Goal: Task Accomplishment & Management: Complete application form

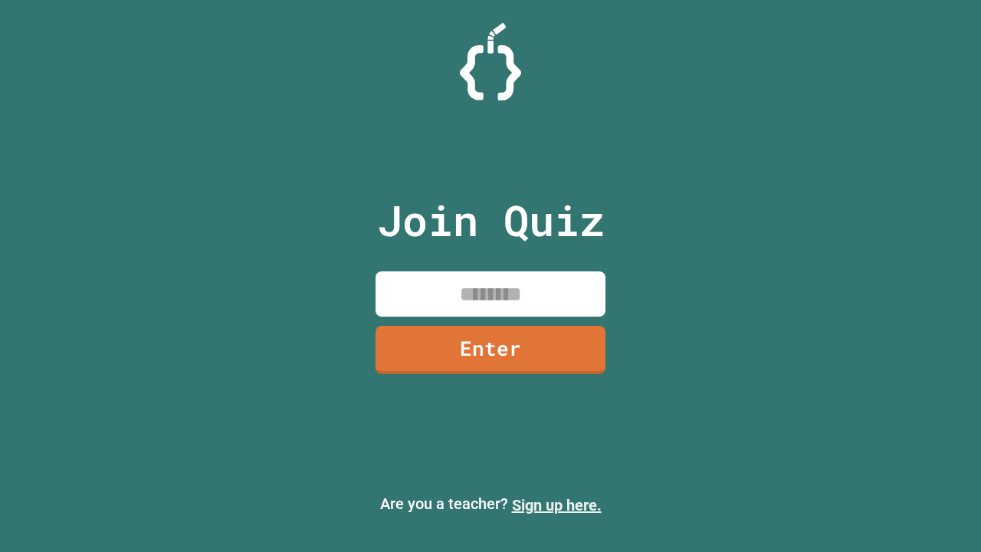
click at [557, 505] on link "Sign up here." at bounding box center [557, 505] width 90 height 18
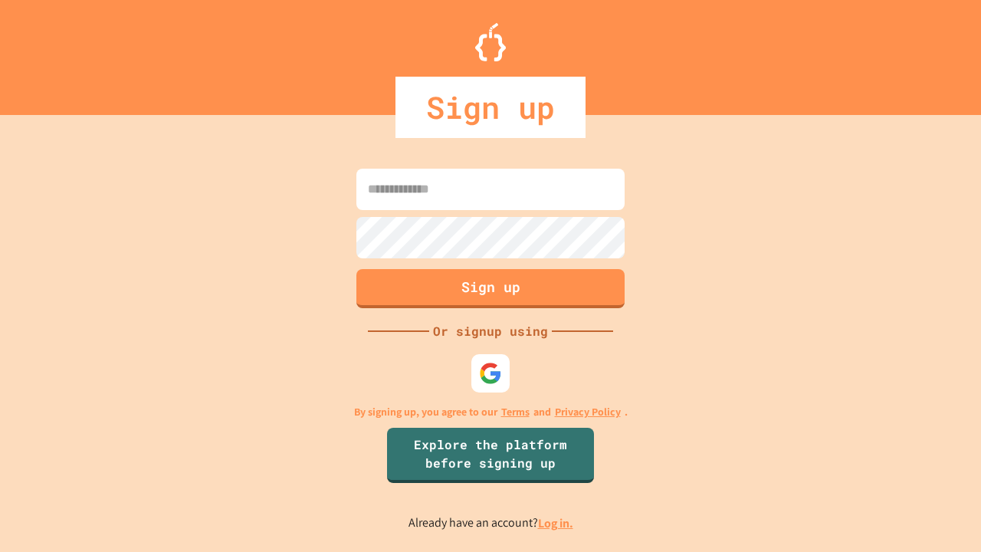
click at [557, 523] on link "Log in." at bounding box center [555, 523] width 35 height 16
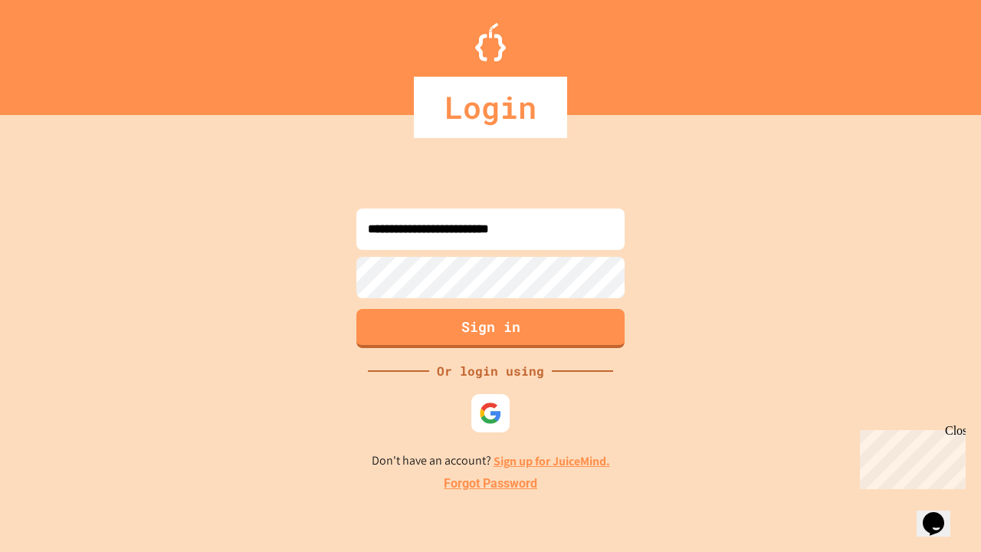
type input "**********"
